Goal: Transaction & Acquisition: Purchase product/service

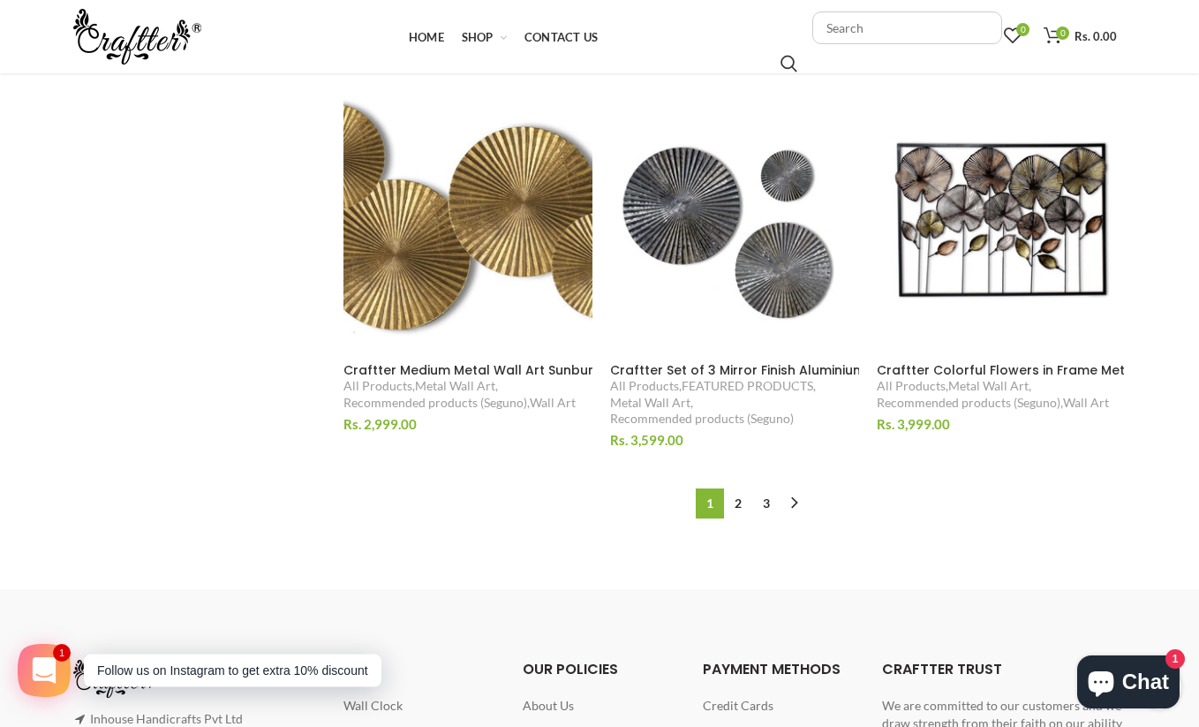
scroll to position [1812, 0]
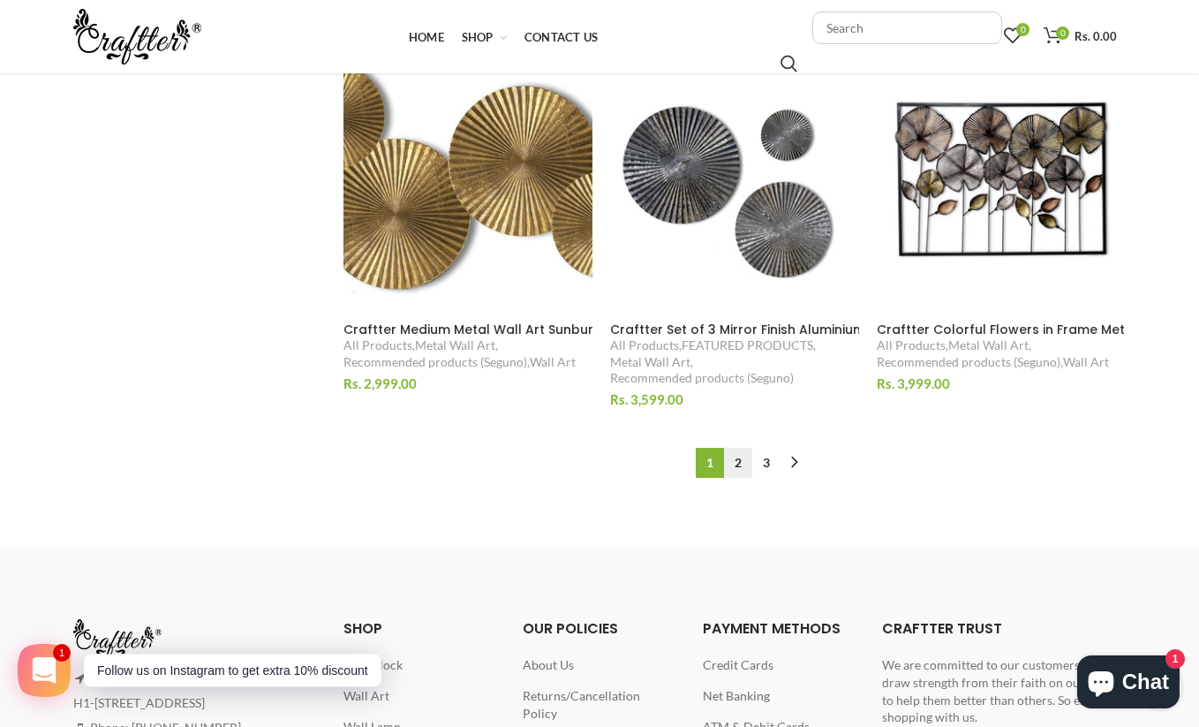
click at [740, 454] on link "2" at bounding box center [738, 463] width 28 height 30
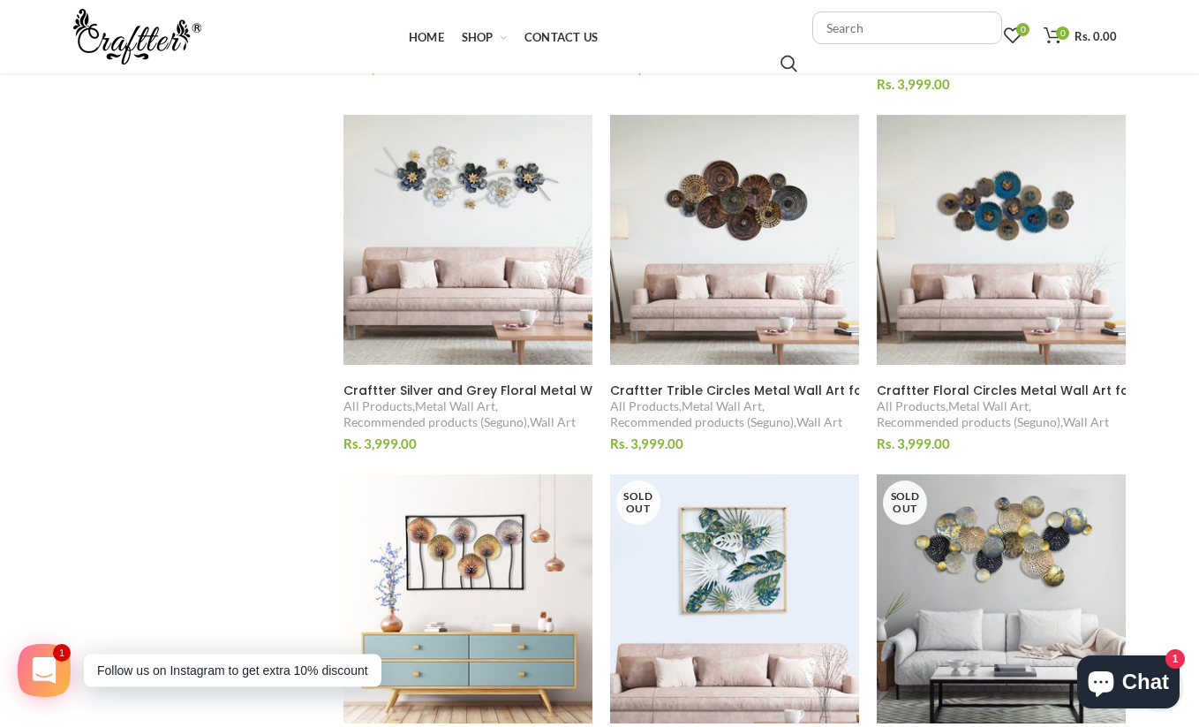
scroll to position [1013, 0]
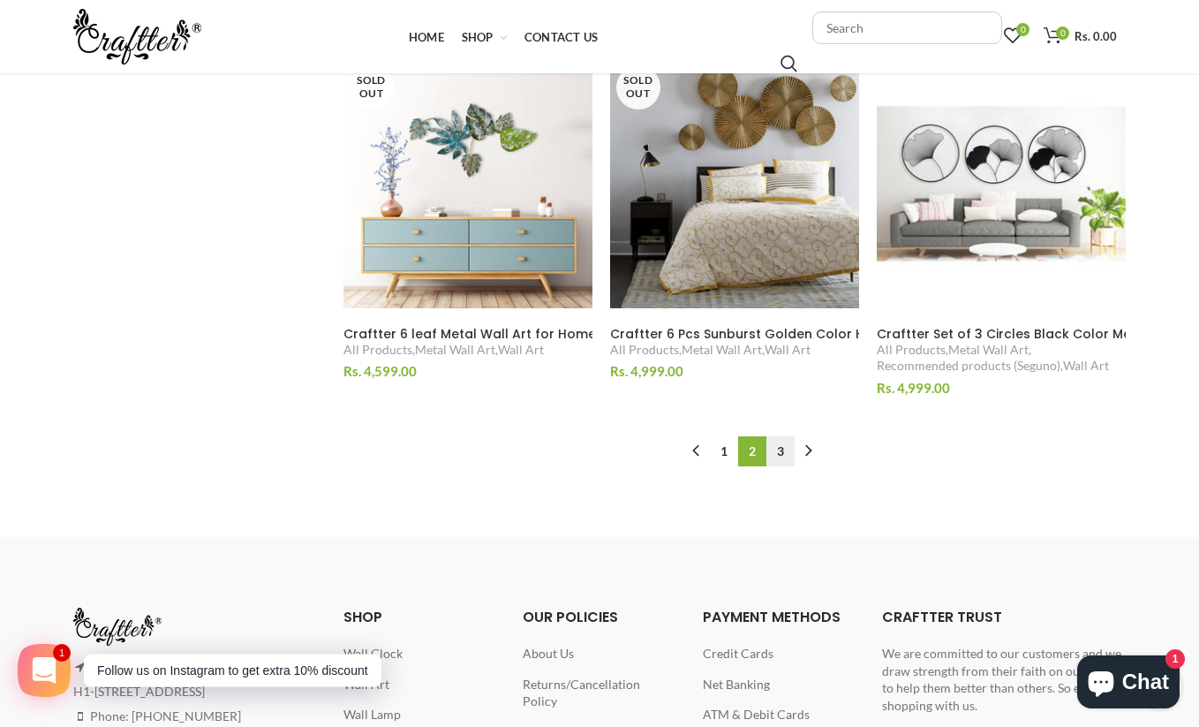
click at [778, 449] on link "3" at bounding box center [780, 451] width 28 height 30
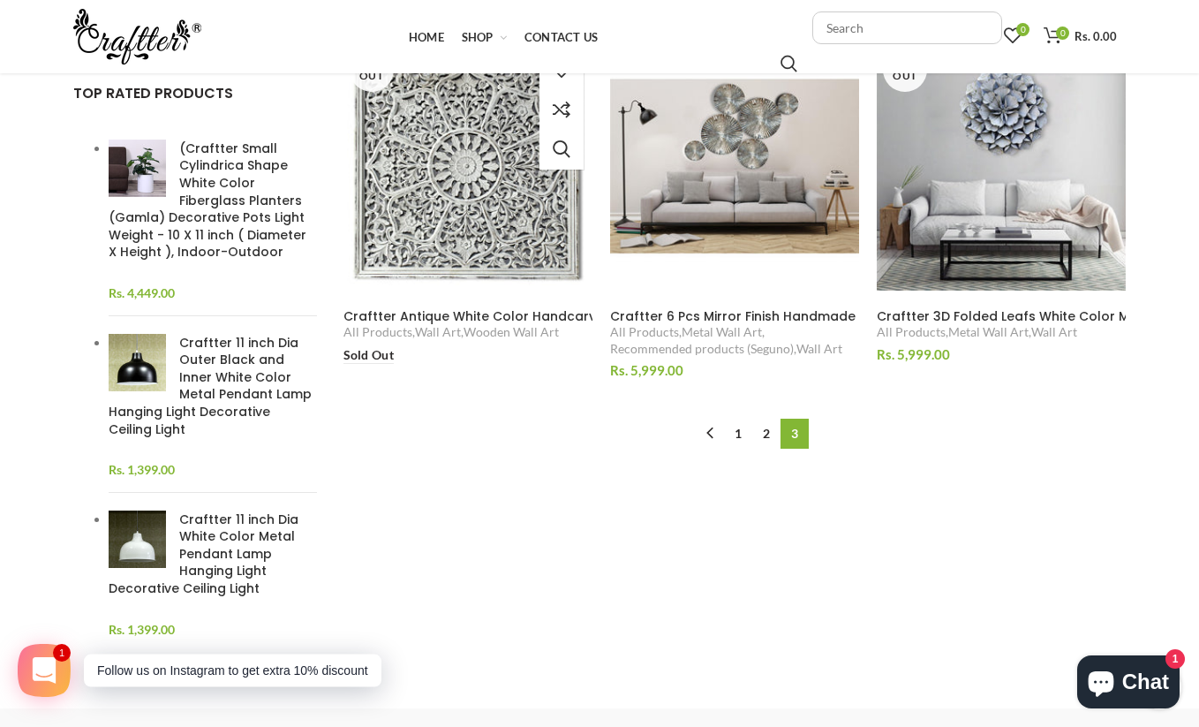
scroll to position [393, 0]
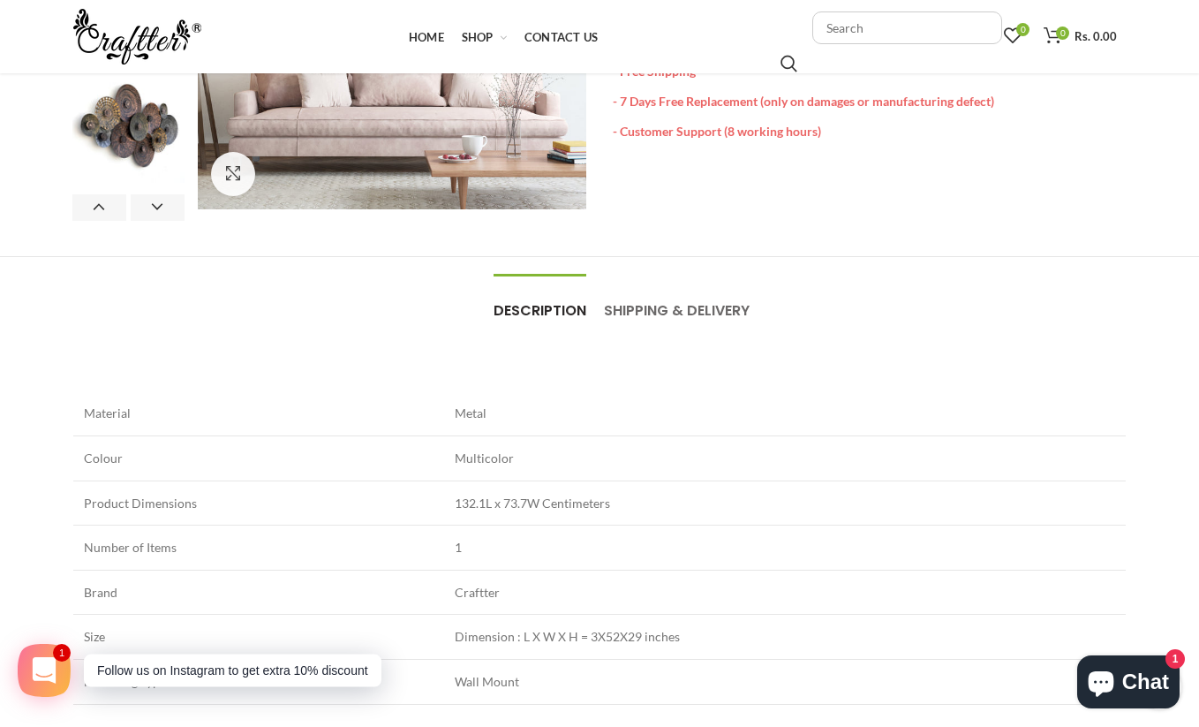
scroll to position [348, 0]
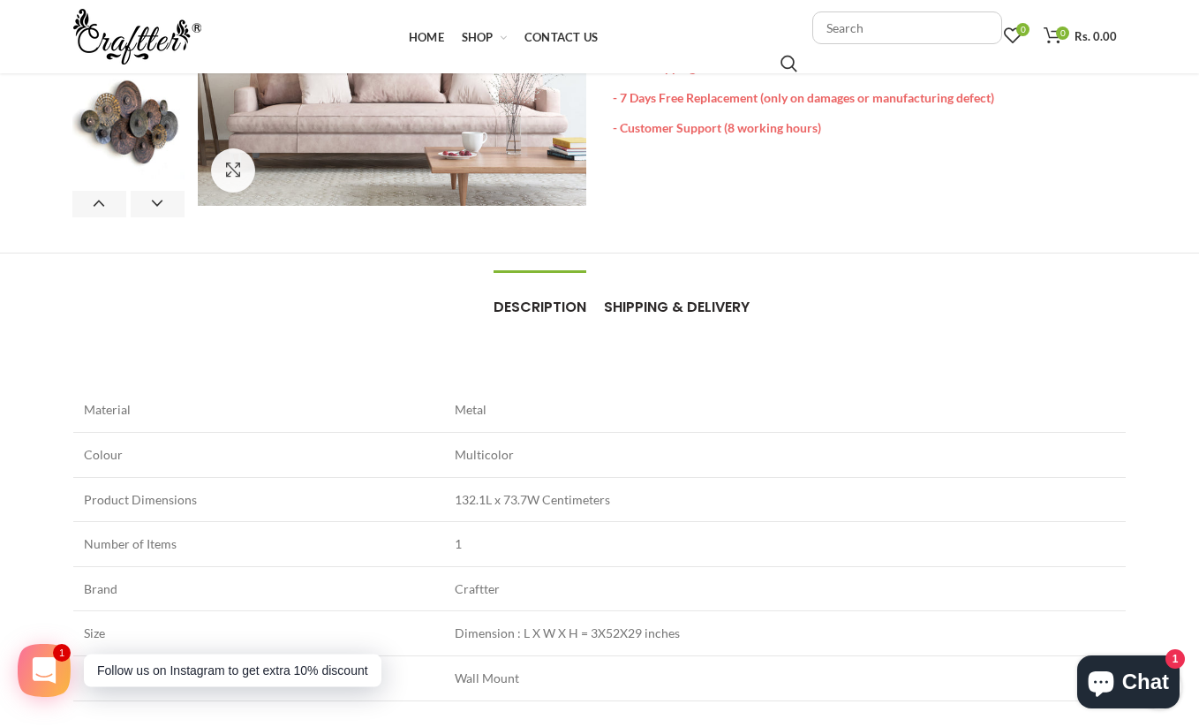
click at [717, 311] on span "Shipping & Delivery" at bounding box center [677, 307] width 146 height 20
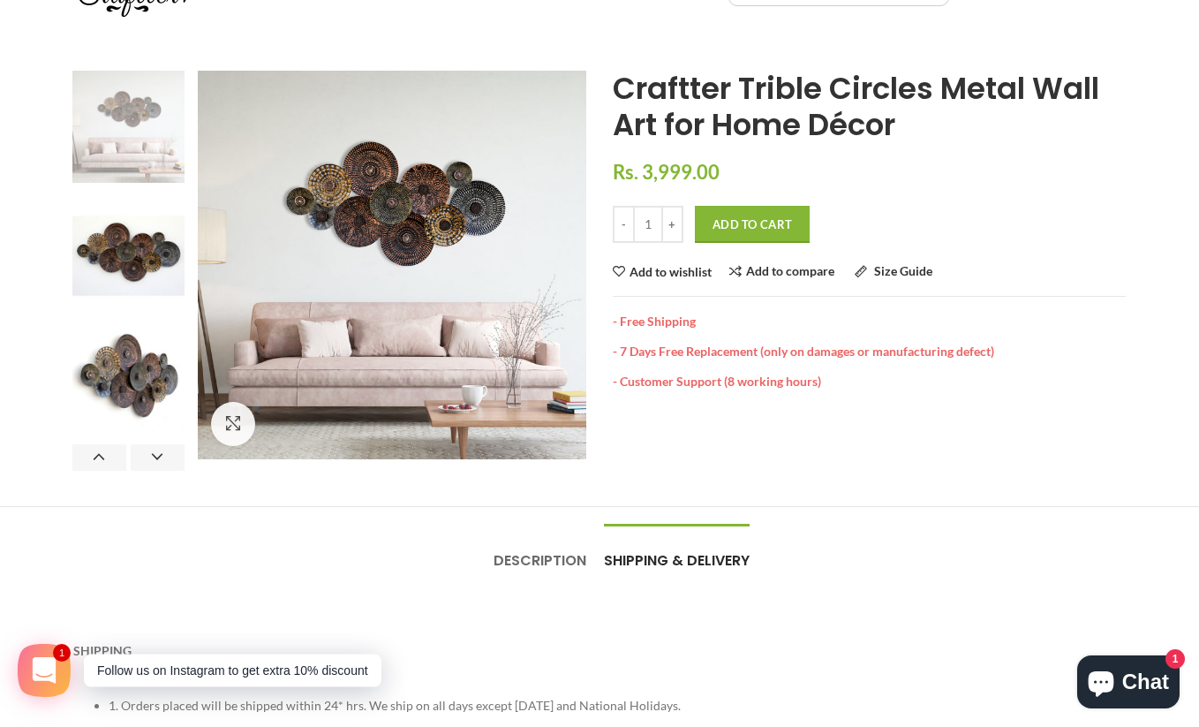
scroll to position [0, 0]
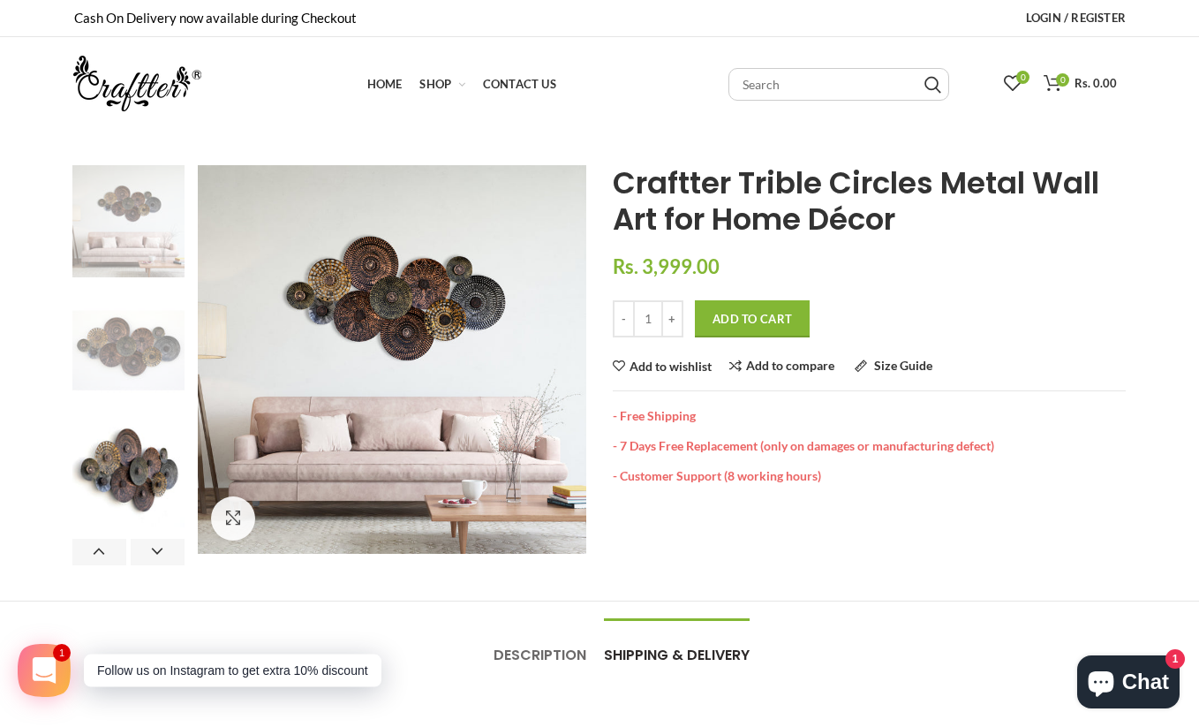
click at [146, 360] on img at bounding box center [128, 346] width 112 height 112
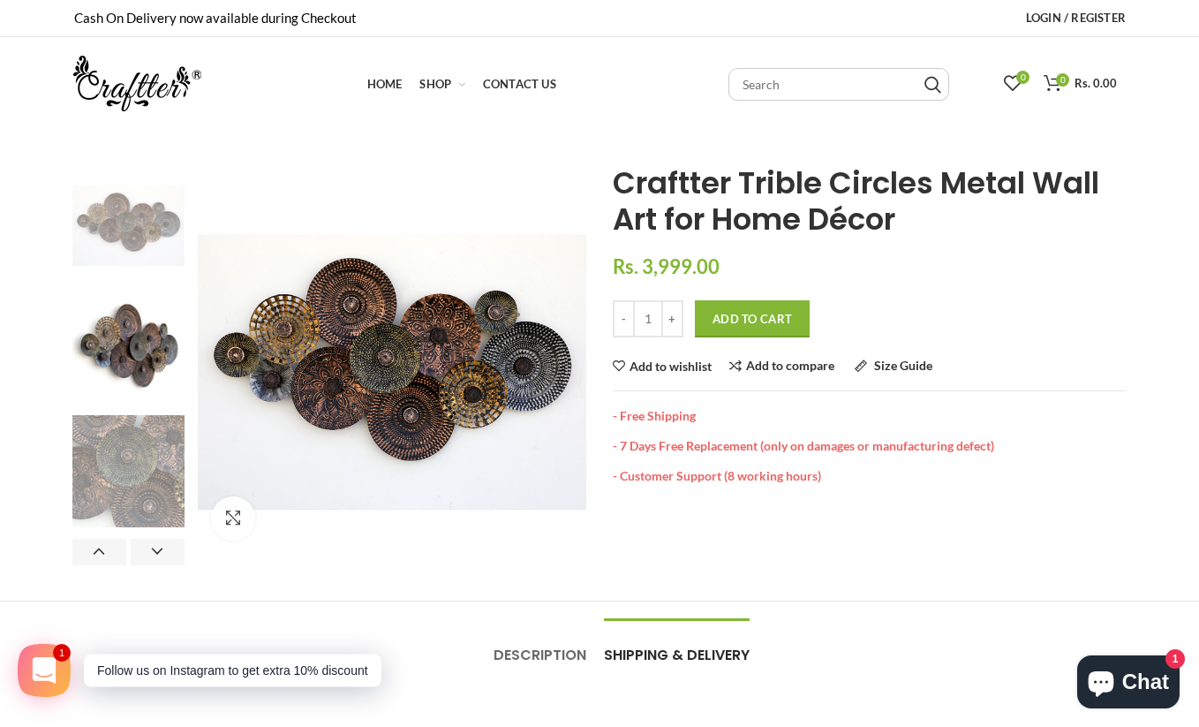
click at [123, 426] on img at bounding box center [128, 471] width 112 height 112
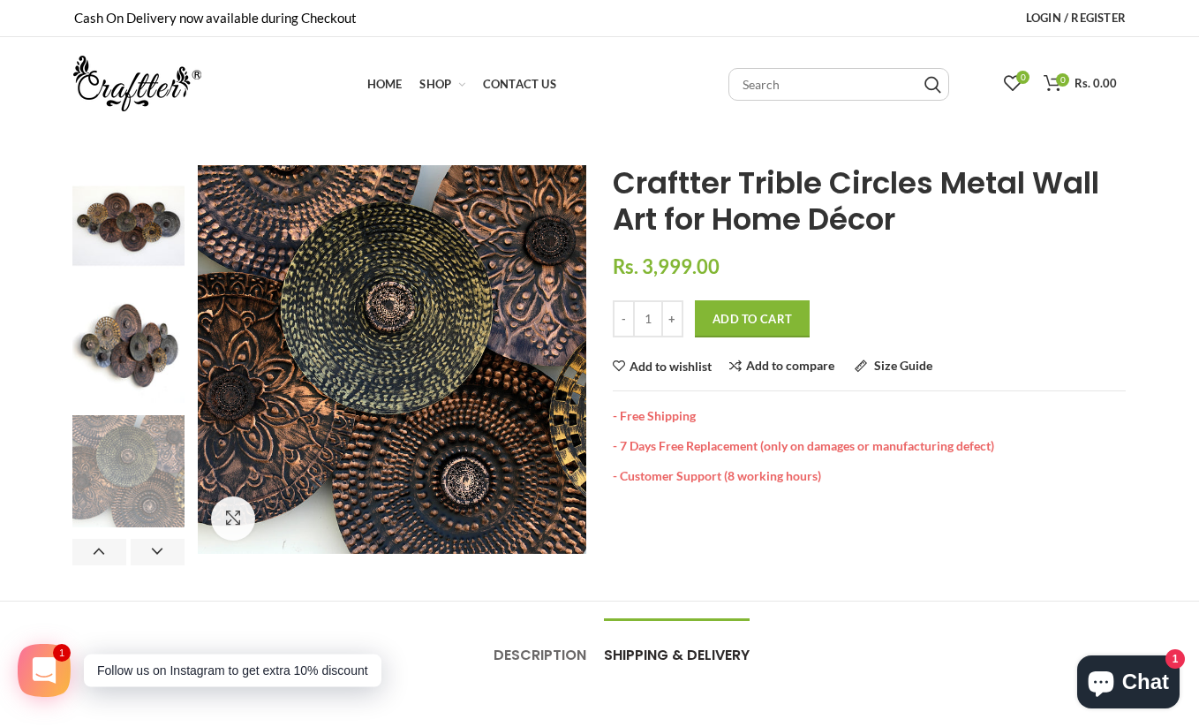
click at [782, 197] on span "Craftter Trible Circles Metal Wall Art for Home Décor" at bounding box center [856, 201] width 486 height 79
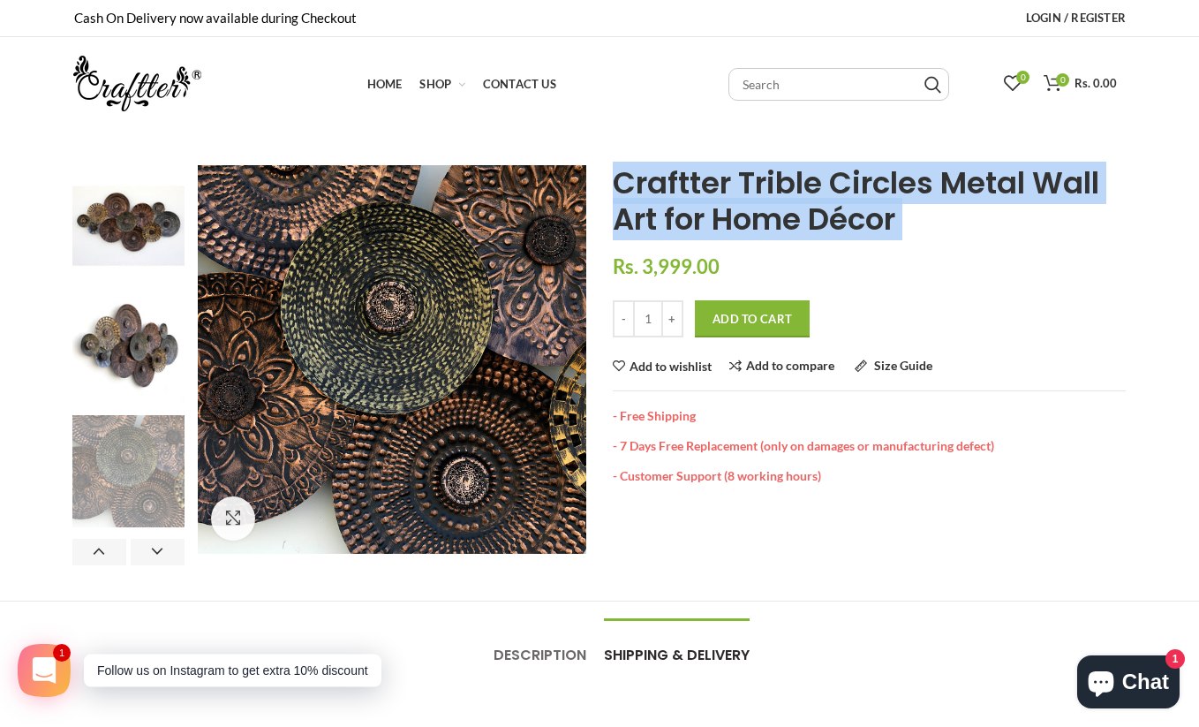
click at [782, 197] on span "Craftter Trible Circles Metal Wall Art for Home Décor" at bounding box center [856, 201] width 486 height 79
copy div "Craftter Trible Circles Metal Wall Art for Home Décor Dark Multicolor"
